Goal: Find specific page/section: Find specific page/section

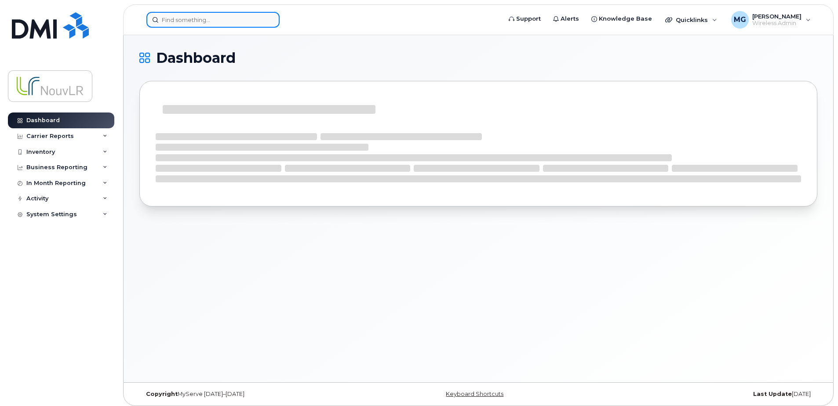
click at [165, 18] on input at bounding box center [212, 20] width 133 height 16
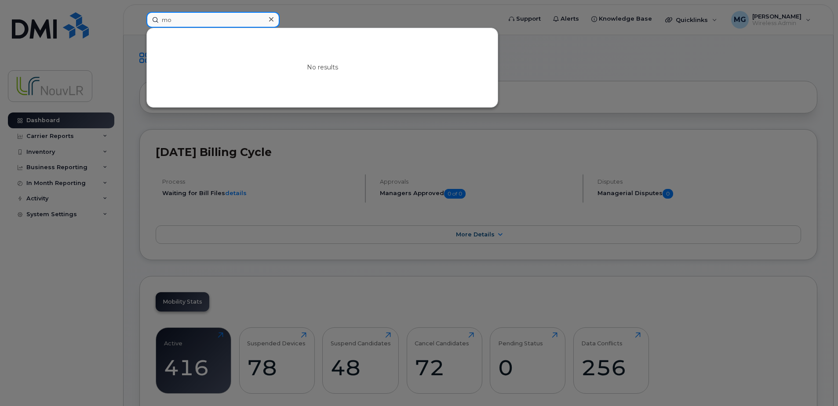
type input "m"
paste input "Valinejadshoubi"
type input "V"
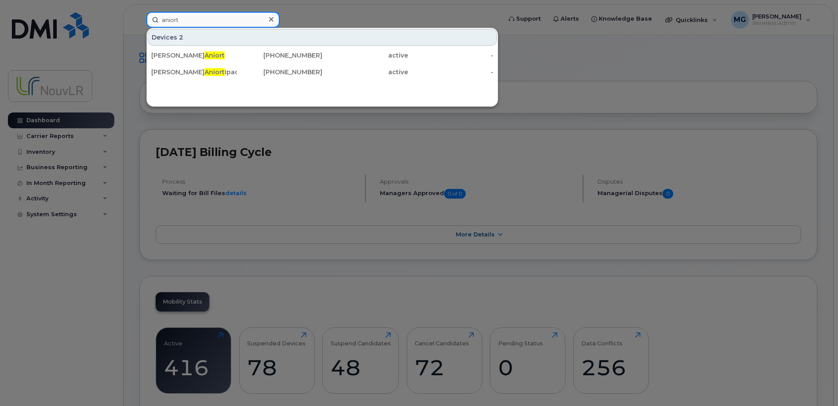
type input "aniort"
click at [220, 23] on input "aniort" at bounding box center [212, 20] width 133 height 16
click at [299, 19] on div at bounding box center [419, 203] width 838 height 406
click at [185, 21] on input "aniort" at bounding box center [212, 20] width 133 height 16
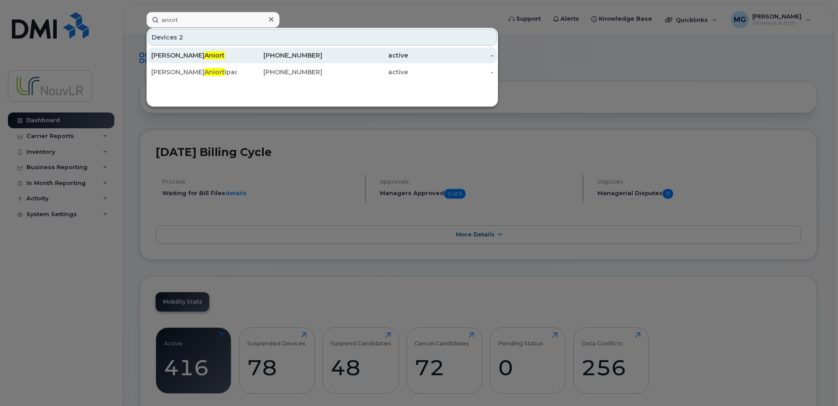
click at [204, 56] on span "Aniort" at bounding box center [214, 55] width 20 height 8
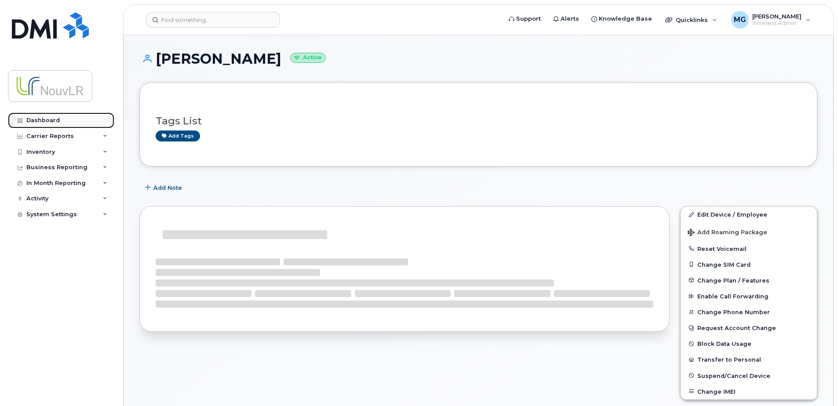
click at [50, 121] on div "Dashboard" at bounding box center [42, 120] width 33 height 7
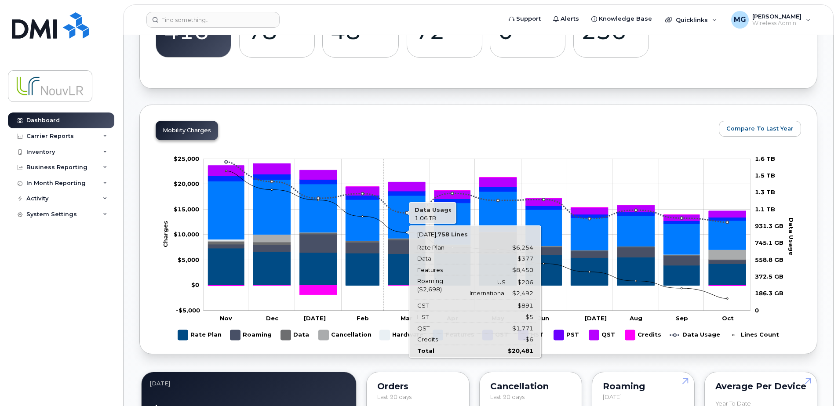
scroll to position [352, 0]
